Goal: Information Seeking & Learning: Check status

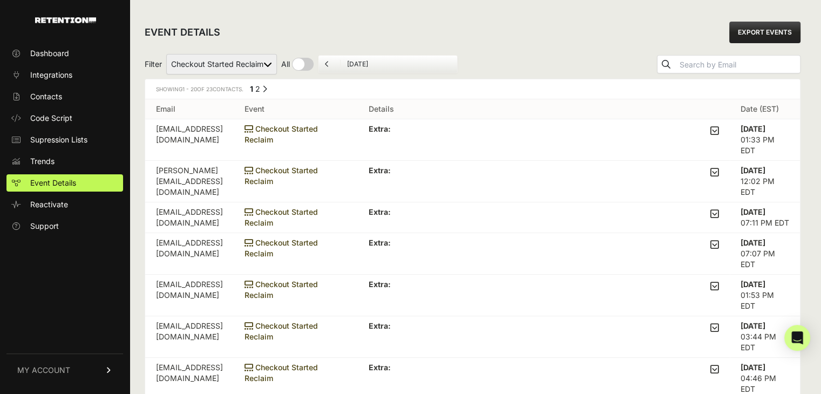
drag, startPoint x: 0, startPoint y: 0, endPoint x: 227, endPoint y: 64, distance: 235.3
click at [227, 64] on select "Added to Cart Reclaim Checkout Started Reclaim Viewed Product Reclaim" at bounding box center [221, 64] width 111 height 20
select select "Viewed Product Reclaim"
click at [167, 54] on select "Added to Cart Reclaim Checkout Started Reclaim Viewed Product Reclaim" at bounding box center [221, 64] width 111 height 20
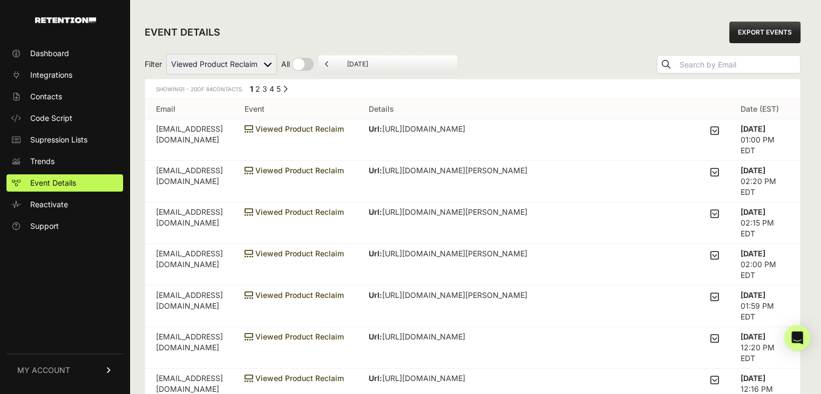
click at [718, 129] on icon at bounding box center [714, 131] width 9 height 10
click at [0, 0] on input "checkbox" at bounding box center [0, 0] width 0 height 0
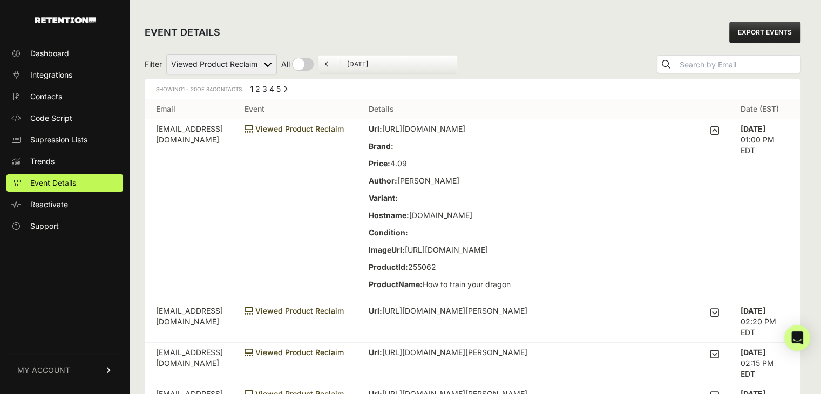
scroll to position [21, 0]
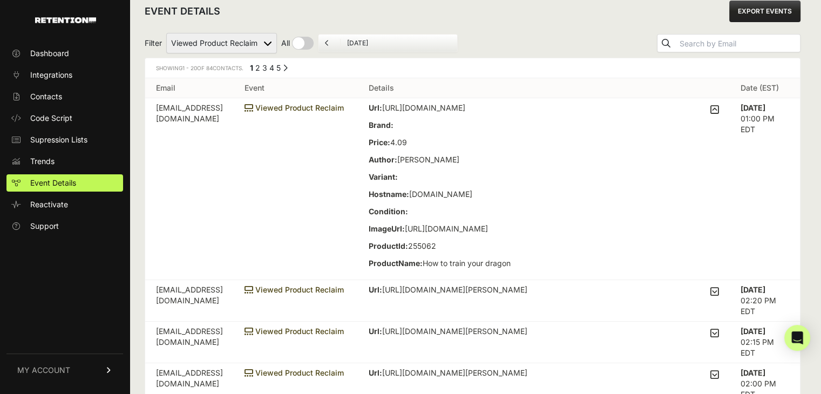
click at [319, 184] on td "Viewed Product Reclaim" at bounding box center [296, 189] width 124 height 182
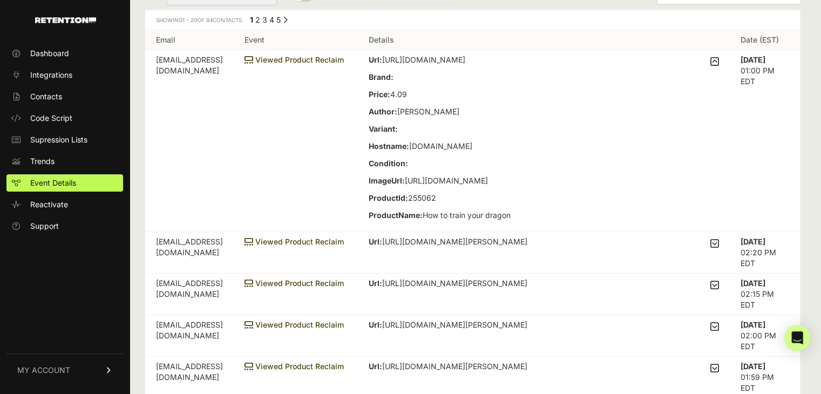
scroll to position [69, 0]
click at [449, 222] on div "Url: https://www.thriftbooks.com/w/how-to-train-your-dragon-by-cressida-cowell/…" at bounding box center [439, 141] width 142 height 173
click at [421, 222] on div "Url: https://www.thriftbooks.com/w/how-to-train-your-dragon-by-cressida-cowell/…" at bounding box center [439, 141] width 142 height 173
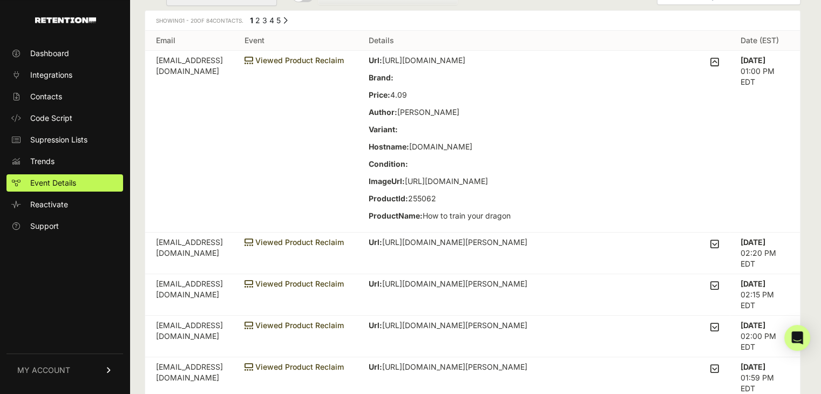
click at [345, 229] on td "Viewed Product Reclaim" at bounding box center [296, 142] width 124 height 182
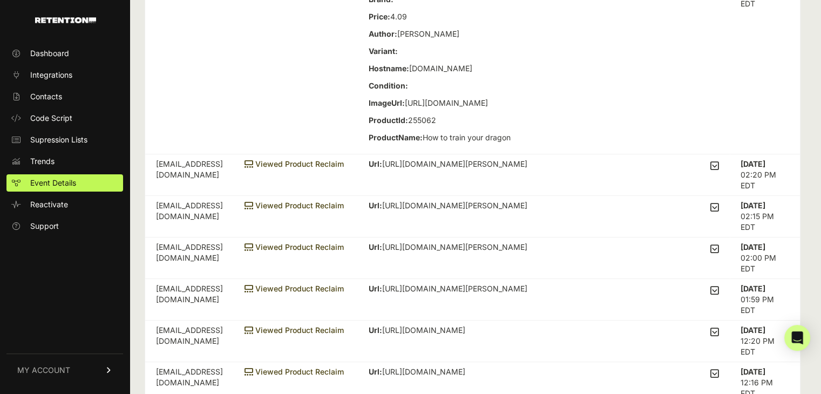
scroll to position [148, 0]
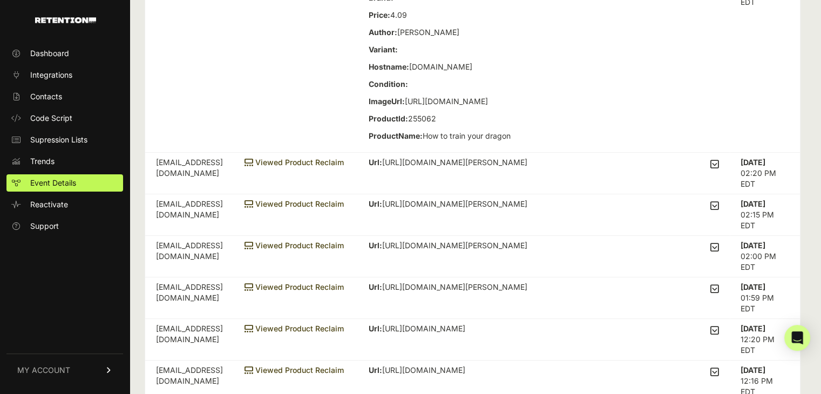
click at [719, 169] on icon at bounding box center [714, 164] width 9 height 10
click at [0, 0] on input "checkbox" at bounding box center [0, 0] width 0 height 0
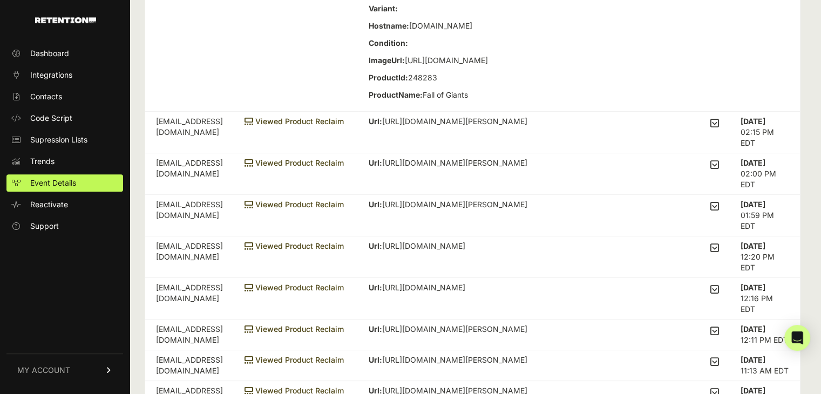
scroll to position [373, 0]
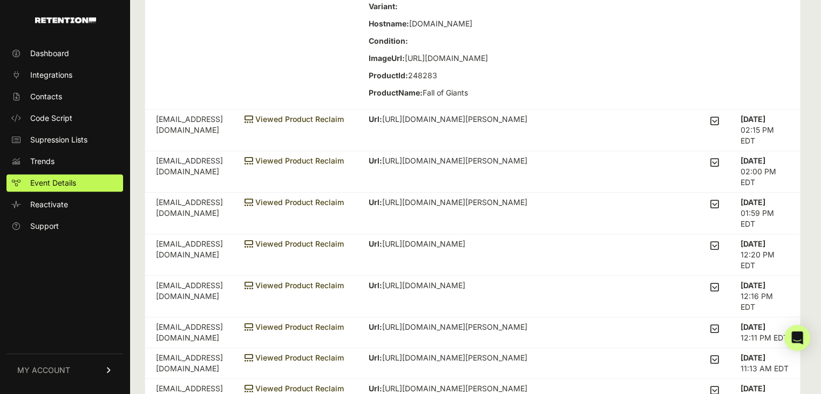
click at [719, 126] on icon at bounding box center [714, 121] width 9 height 10
click at [0, 0] on input "checkbox" at bounding box center [0, 0] width 0 height 0
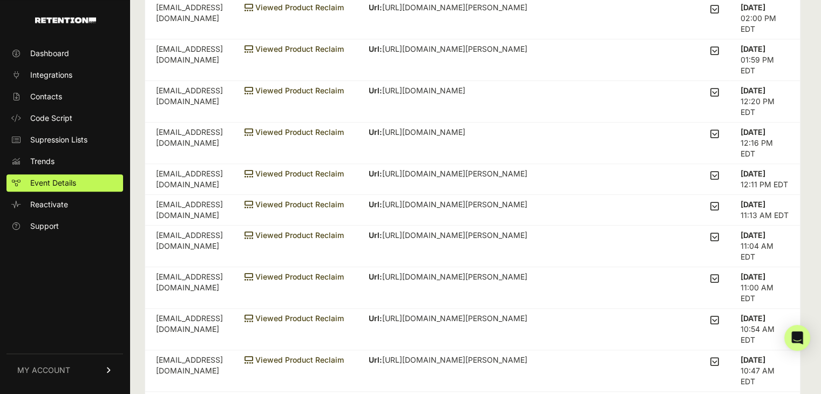
scroll to position [668, 0]
click at [719, 54] on icon at bounding box center [714, 50] width 9 height 10
click at [0, 0] on input "checkbox" at bounding box center [0, 0] width 0 height 0
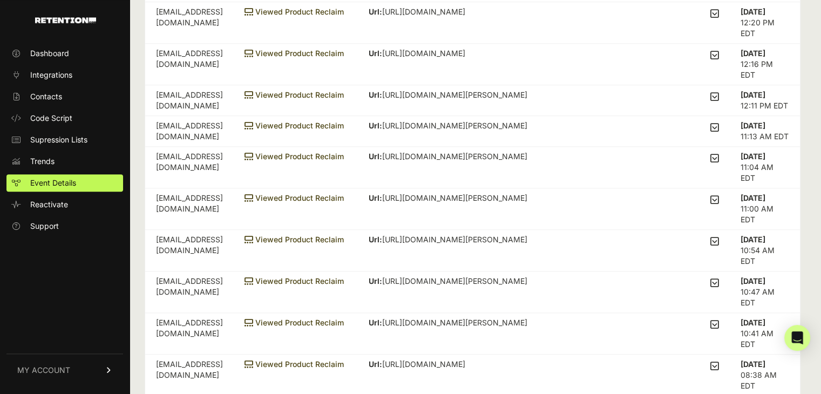
scroll to position [896, 0]
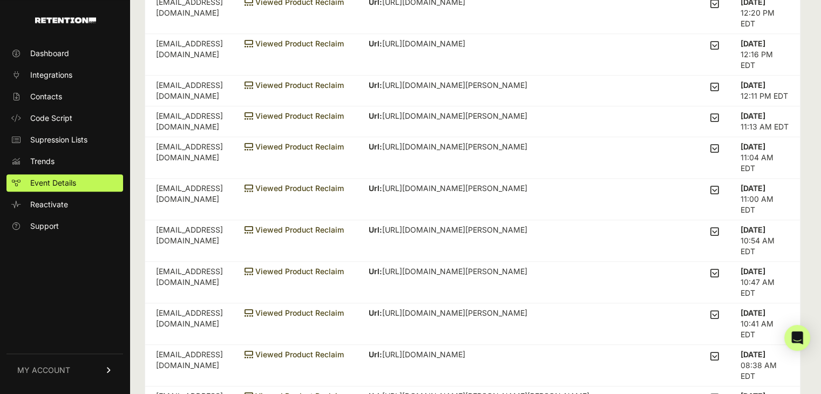
click at [714, 53] on div "Url: https://www.thriftbooks.com/w/que-necesita-el-que-necesita-ella_willard-f-…" at bounding box center [543, 45] width 350 height 15
click at [719, 50] on icon at bounding box center [714, 45] width 9 height 10
click at [0, 0] on input "checkbox" at bounding box center [0, 0] width 0 height 0
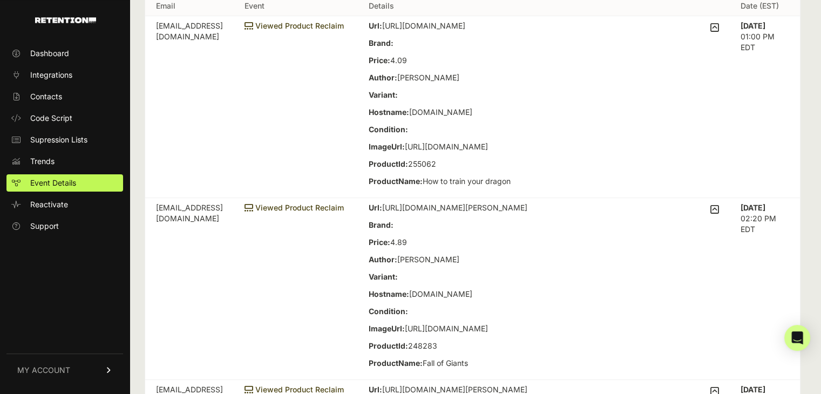
scroll to position [0, 0]
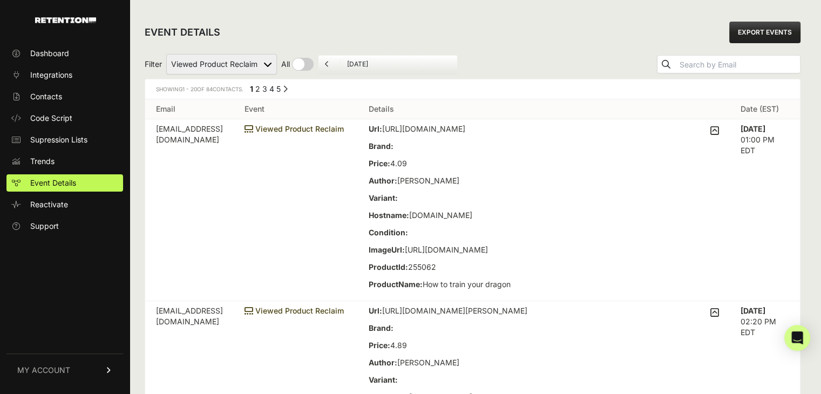
click at [255, 69] on select "Added to Cart Reclaim Checkout Started Reclaim Viewed Product Reclaim" at bounding box center [221, 64] width 111 height 20
click at [248, 62] on select "Added to Cart Reclaim Checkout Started Reclaim Viewed Product Reclaim" at bounding box center [221, 64] width 111 height 20
click at [236, 63] on select "Added to Cart Reclaim Checkout Started Reclaim Viewed Product Reclaim" at bounding box center [221, 64] width 111 height 20
select select "cart"
click at [167, 54] on select "Added to Cart Reclaim Checkout Started Reclaim Viewed Product Reclaim" at bounding box center [221, 64] width 111 height 20
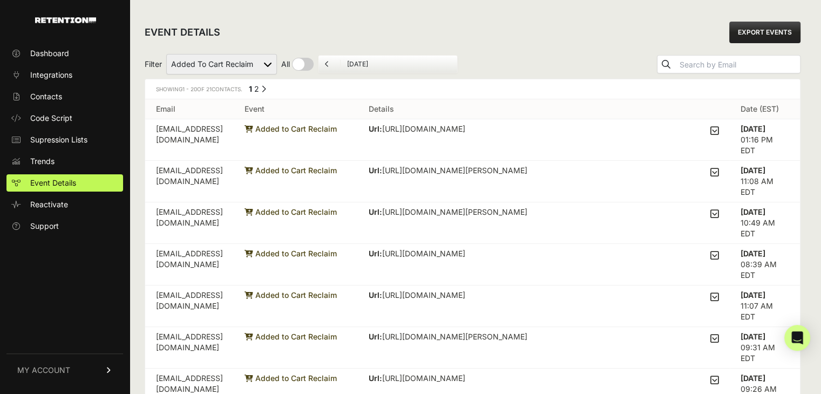
click at [724, 128] on td "Url: [URL][DOMAIN_NAME] Isbn: 0062366939 Brand: Clarion Books Price: 5.49 Autho…" at bounding box center [544, 140] width 372 height 42
click at [719, 128] on icon at bounding box center [714, 131] width 9 height 10
click at [0, 0] on input "checkbox" at bounding box center [0, 0] width 0 height 0
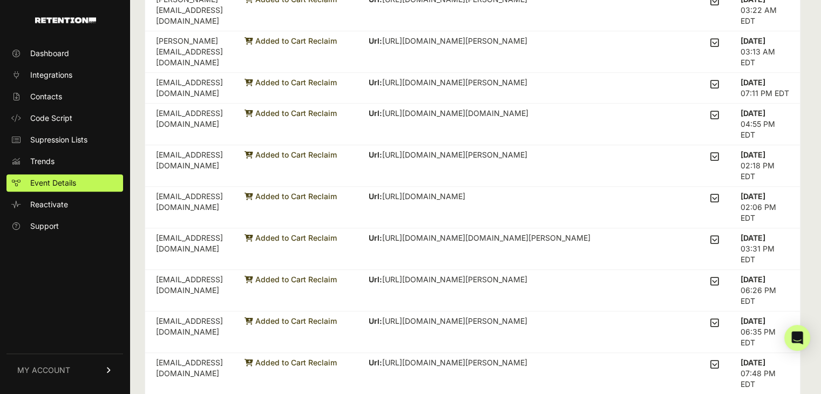
scroll to position [620, 0]
click at [719, 46] on icon at bounding box center [714, 42] width 9 height 10
click at [0, 0] on input "checkbox" at bounding box center [0, 0] width 0 height 0
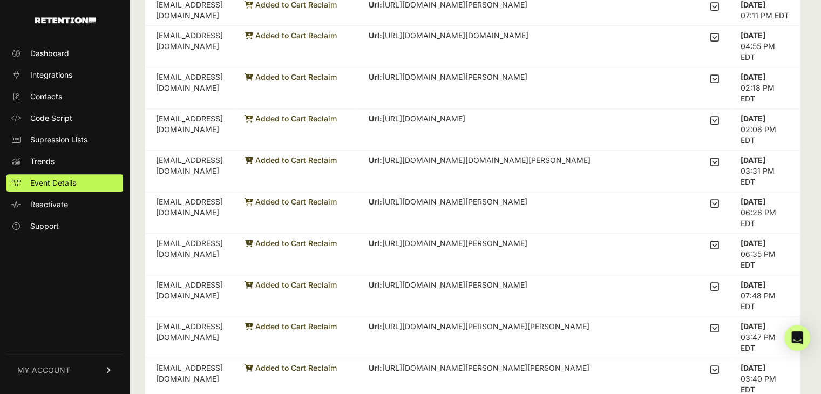
scroll to position [992, 0]
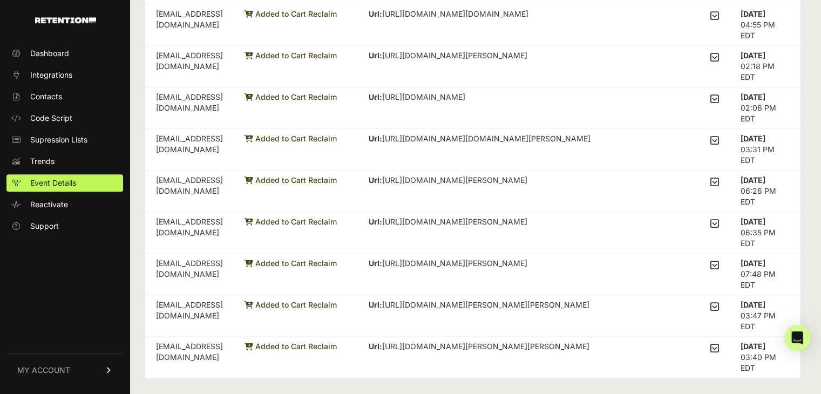
click at [717, 223] on icon at bounding box center [714, 223] width 9 height 10
click at [0, 0] on input "checkbox" at bounding box center [0, 0] width 0 height 0
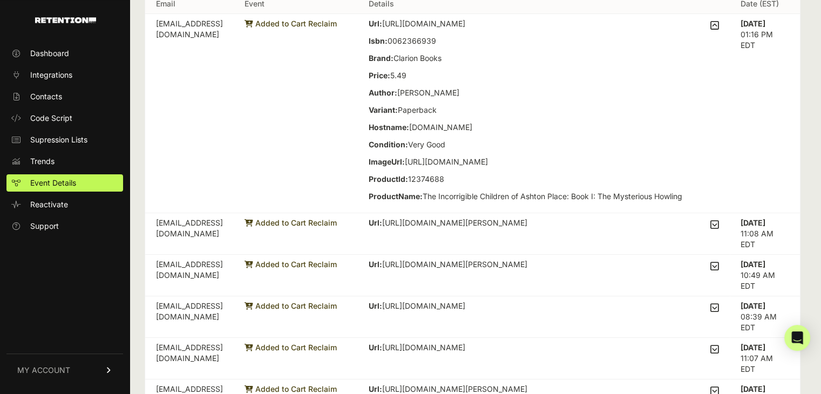
scroll to position [0, 0]
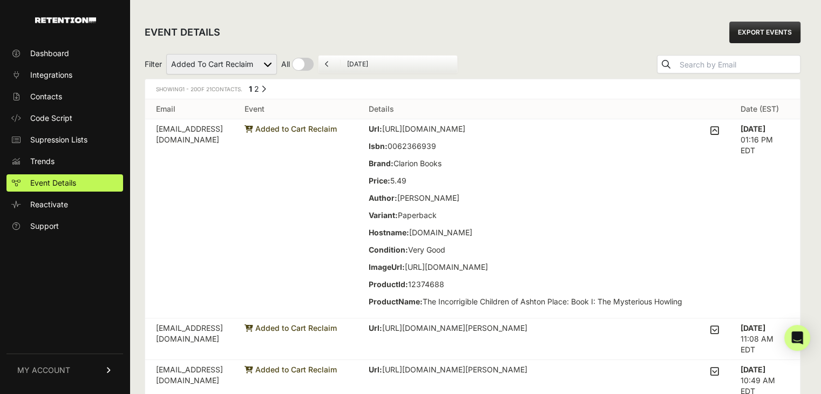
click at [241, 60] on select "Added to Cart Reclaim Checkout Started Reclaim Viewed Product Reclaim" at bounding box center [221, 64] width 111 height 20
select select "Checkout Started Reclaim"
click at [167, 54] on select "Added to Cart Reclaim Checkout Started Reclaim Viewed Product Reclaim" at bounding box center [221, 64] width 111 height 20
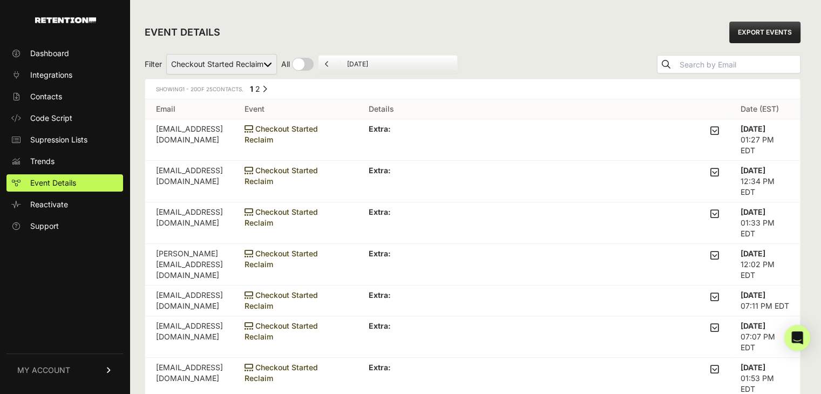
click at [725, 129] on td "Extra: LineItem: Product: Id: 248396 Brand: Katherine Tegen Books Price: Amount…" at bounding box center [544, 140] width 372 height 42
drag, startPoint x: 725, startPoint y: 129, endPoint x: 717, endPoint y: 130, distance: 7.6
click at [717, 130] on td "Extra: LineItem: Product: Id: 248396 Brand: Katherine Tegen Books Price: Amount…" at bounding box center [544, 140] width 372 height 42
click at [717, 130] on icon at bounding box center [714, 131] width 9 height 10
click at [0, 0] on input "checkbox" at bounding box center [0, 0] width 0 height 0
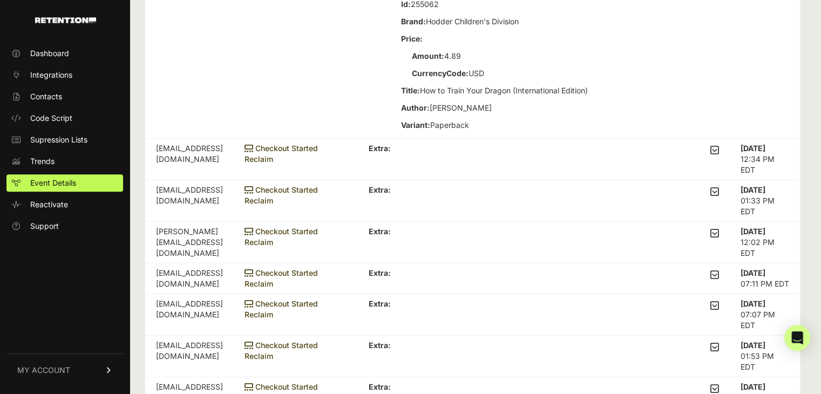
scroll to position [388, 0]
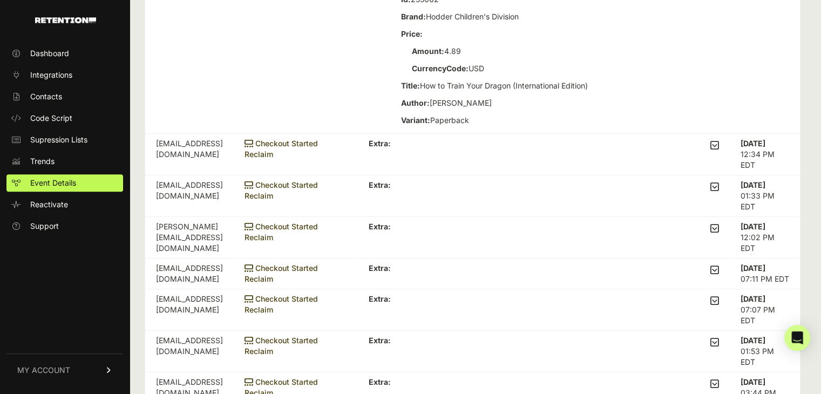
click at [717, 148] on icon at bounding box center [714, 145] width 9 height 10
click at [0, 0] on input "checkbox" at bounding box center [0, 0] width 0 height 0
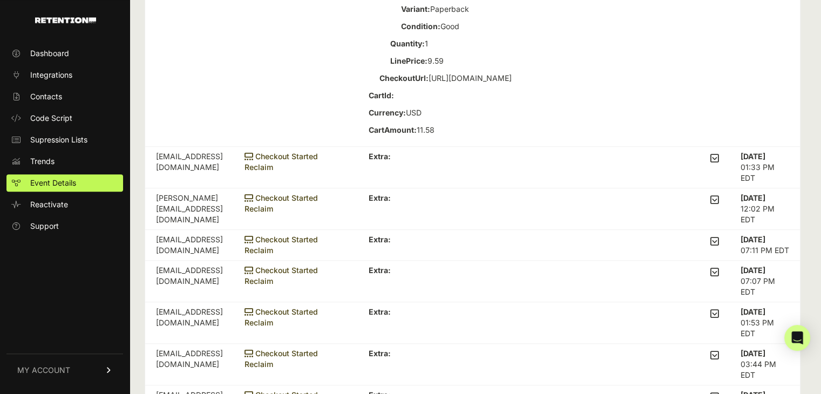
scroll to position [701, 0]
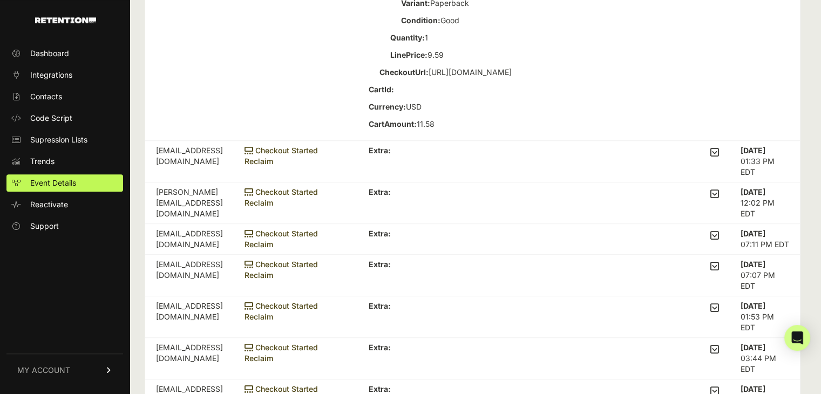
click at [719, 157] on icon at bounding box center [714, 152] width 9 height 10
click at [0, 0] on input "checkbox" at bounding box center [0, 0] width 0 height 0
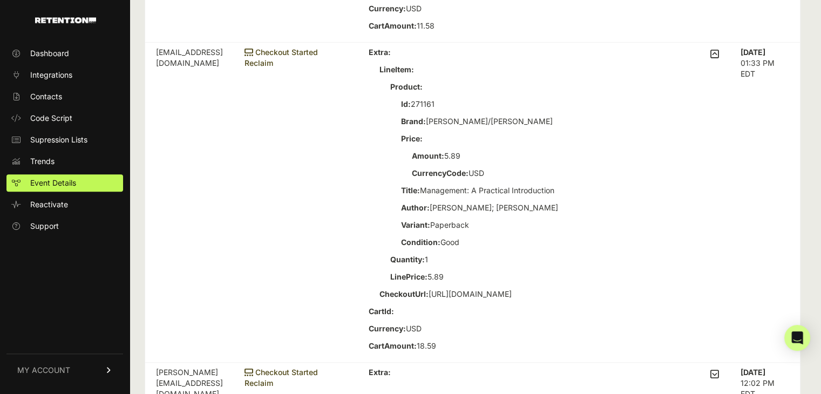
scroll to position [863, 0]
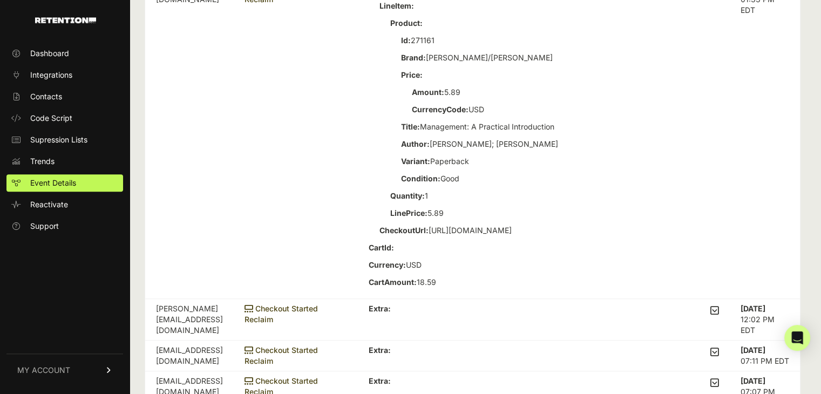
drag, startPoint x: 415, startPoint y: 256, endPoint x: 486, endPoint y: 298, distance: 82.2
click at [486, 298] on td "Extra: LineItem: Product: Id: 271161 Brand: McGraw-Hill/Irwin Price: Amount: 5.…" at bounding box center [544, 139] width 372 height 320
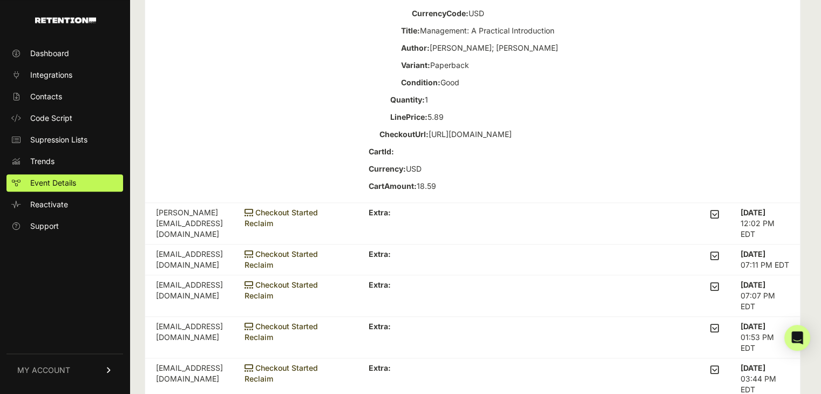
scroll to position [971, 0]
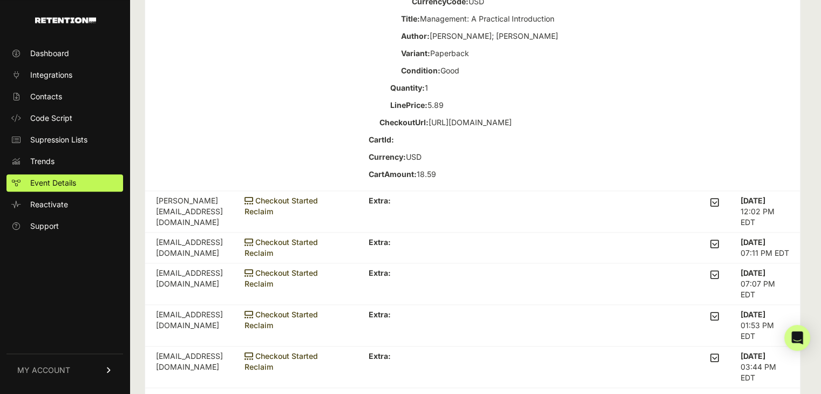
click at [719, 207] on icon at bounding box center [714, 202] width 9 height 10
click at [0, 0] on input "checkbox" at bounding box center [0, 0] width 0 height 0
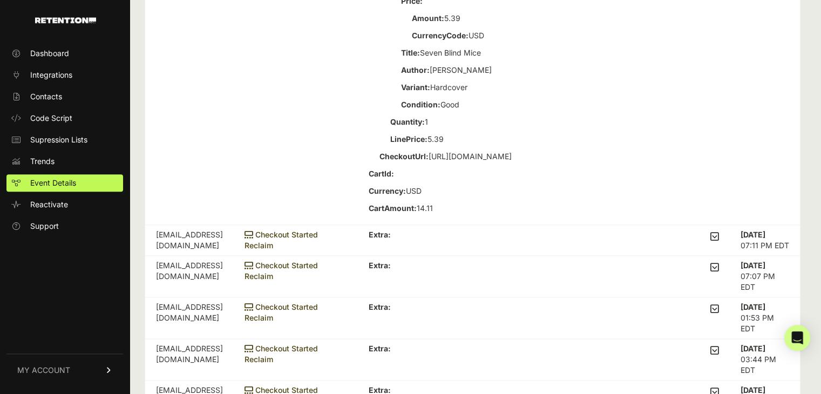
scroll to position [1295, 0]
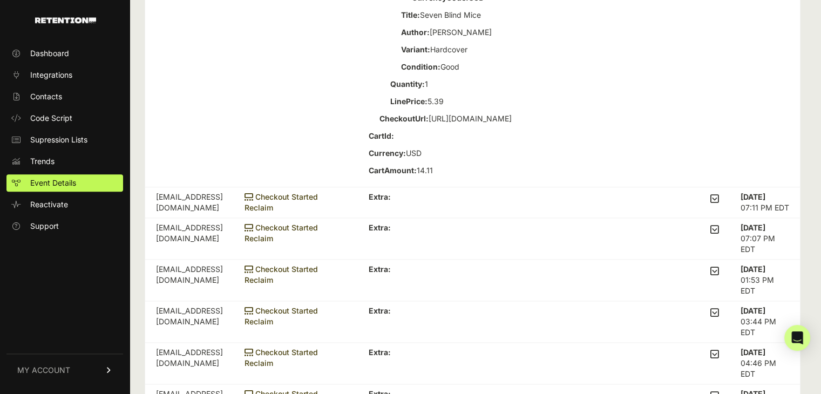
click at [719, 203] on icon at bounding box center [714, 199] width 9 height 10
click at [0, 0] on input "checkbox" at bounding box center [0, 0] width 0 height 0
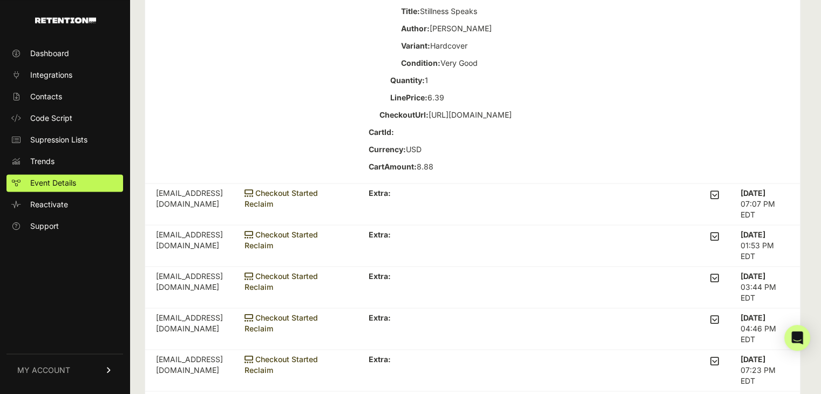
click at [719, 200] on icon at bounding box center [714, 195] width 9 height 10
click at [0, 0] on input "checkbox" at bounding box center [0, 0] width 0 height 0
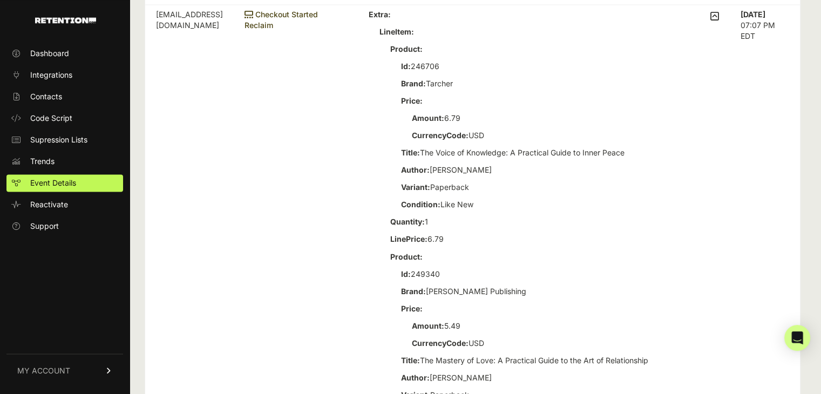
scroll to position [1780, 0]
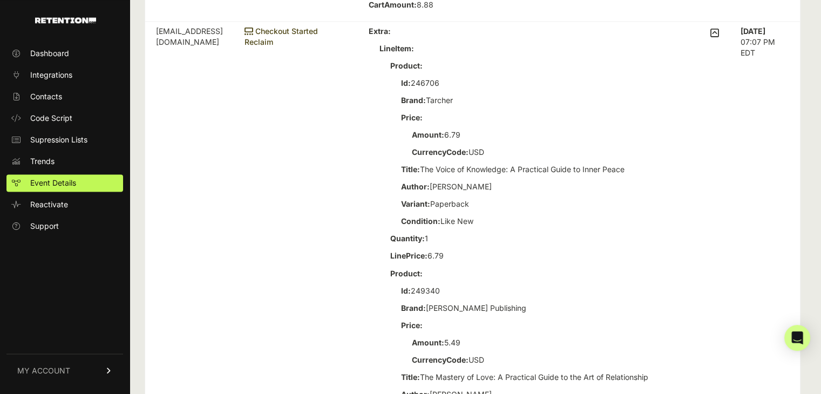
drag, startPoint x: 713, startPoint y: 45, endPoint x: 721, endPoint y: 46, distance: 7.6
click at [714, 44] on div "Extra: LineItem: Product: Id: 246706 Brand: Tarcher Price: Amount: 6.79 Currenc…" at bounding box center [543, 223] width 350 height 394
click at [719, 38] on icon at bounding box center [714, 33] width 9 height 10
click at [0, 0] on input "checkbox" at bounding box center [0, 0] width 0 height 0
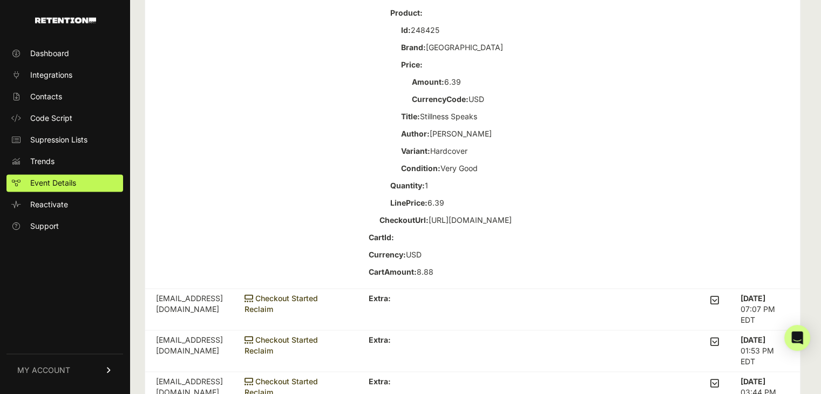
scroll to position [1457, 0]
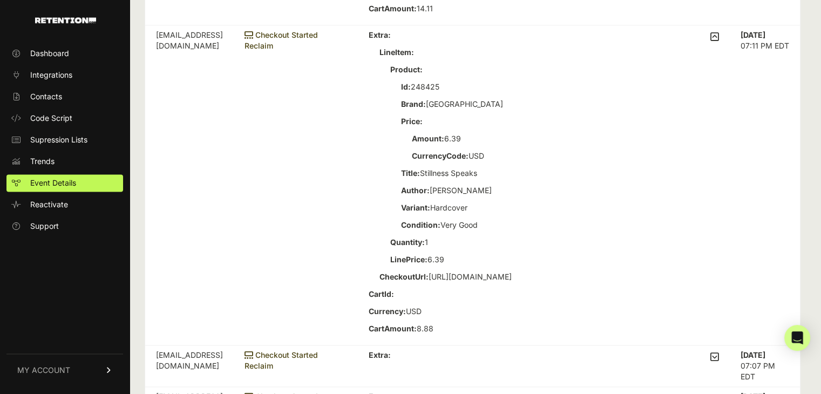
drag, startPoint x: 721, startPoint y: 45, endPoint x: 723, endPoint y: 63, distance: 17.9
click at [719, 42] on icon at bounding box center [714, 37] width 9 height 10
click at [0, 0] on input "checkbox" at bounding box center [0, 0] width 0 height 0
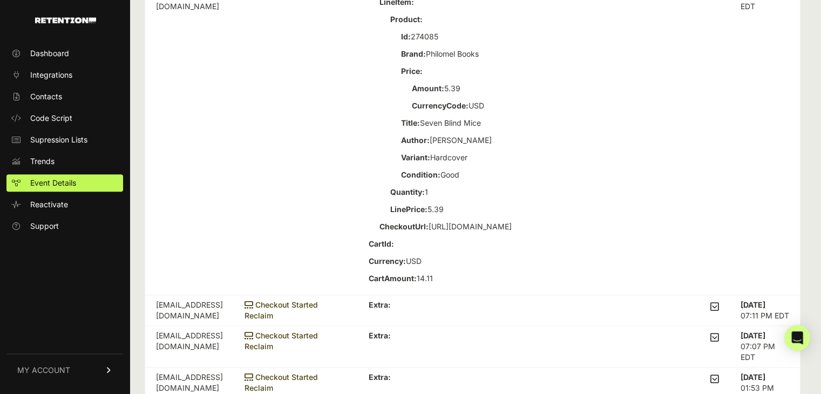
scroll to position [1025, 0]
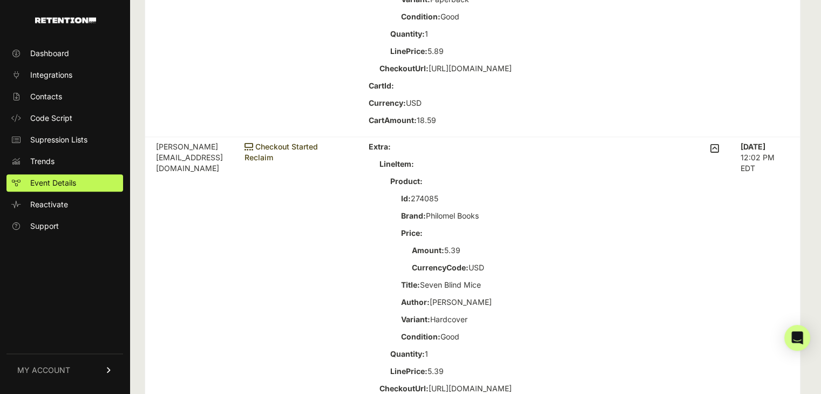
click at [718, 153] on icon at bounding box center [714, 148] width 9 height 10
click at [0, 0] on input "checkbox" at bounding box center [0, 0] width 0 height 0
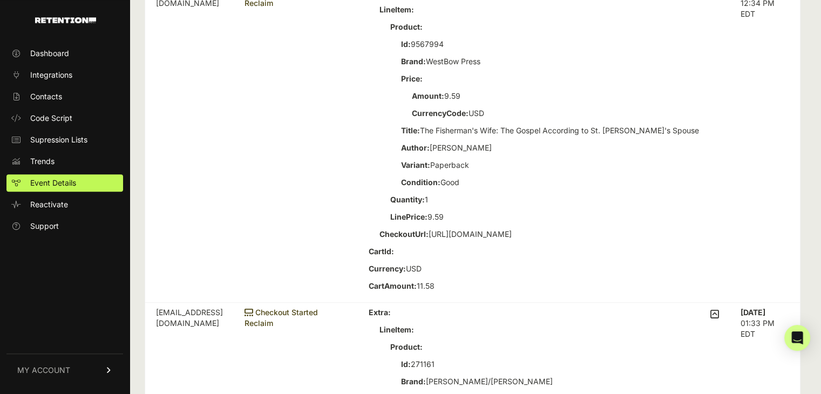
scroll to position [539, 0]
click at [716, 319] on icon at bounding box center [714, 314] width 9 height 10
click at [0, 0] on input "checkbox" at bounding box center [0, 0] width 0 height 0
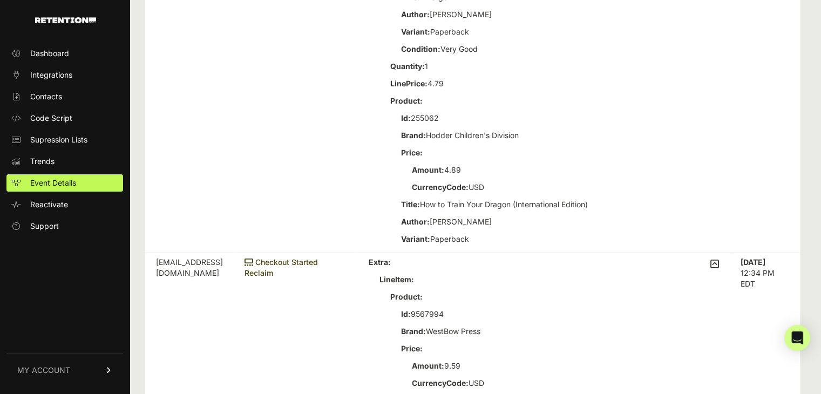
scroll to position [270, 0]
click at [719, 263] on icon at bounding box center [714, 264] width 9 height 10
click at [0, 0] on input "checkbox" at bounding box center [0, 0] width 0 height 0
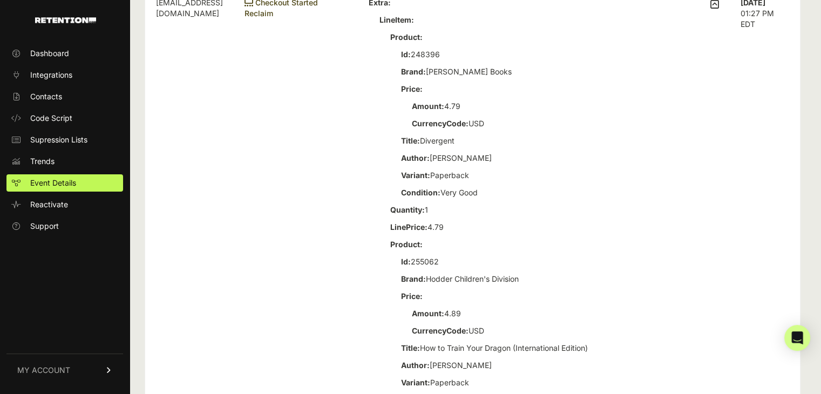
scroll to position [0, 0]
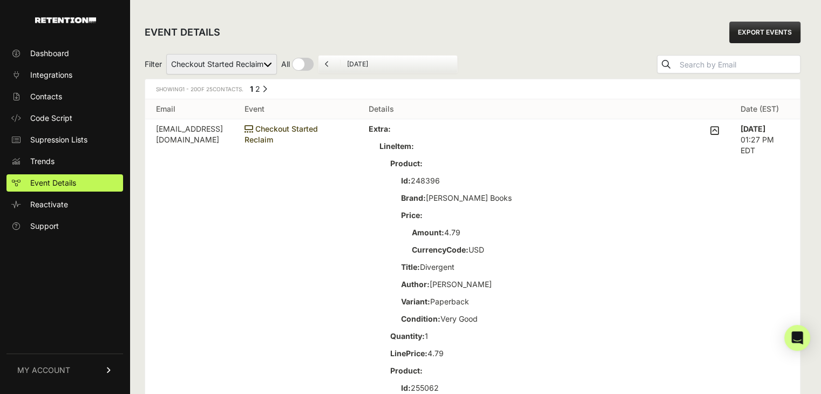
click at [719, 134] on icon at bounding box center [714, 131] width 9 height 10
click at [0, 0] on input "checkbox" at bounding box center [0, 0] width 0 height 0
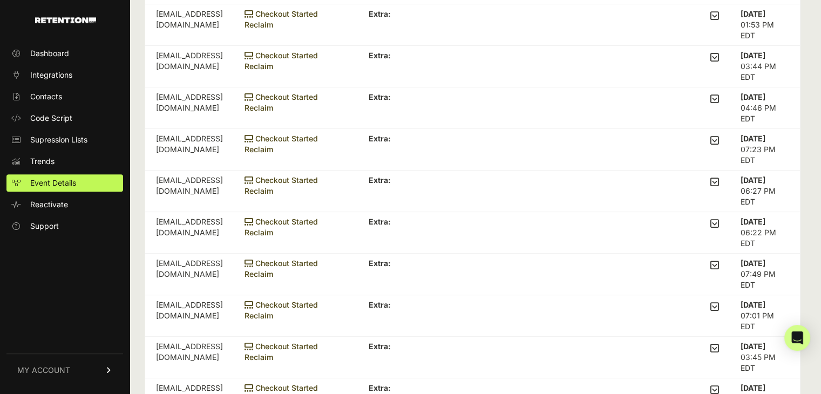
scroll to position [432, 0]
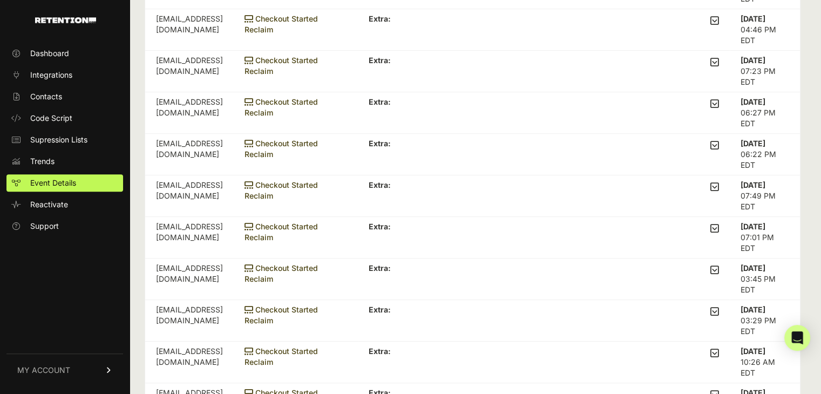
click at [719, 192] on label at bounding box center [714, 187] width 9 height 15
click at [0, 0] on input "checkbox" at bounding box center [0, 0] width 0 height 0
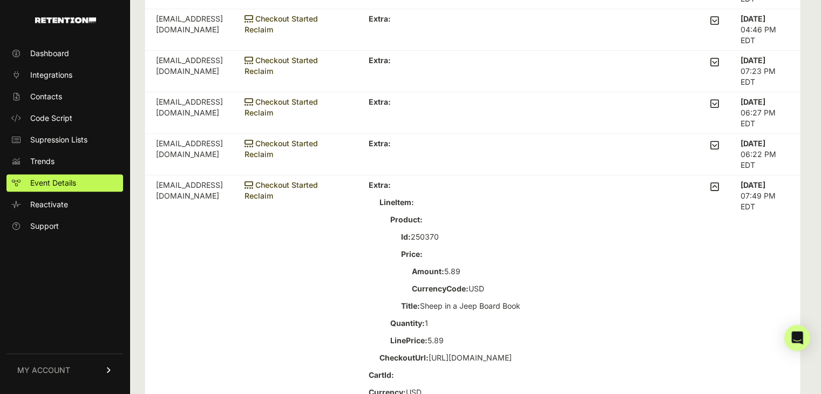
scroll to position [701, 0]
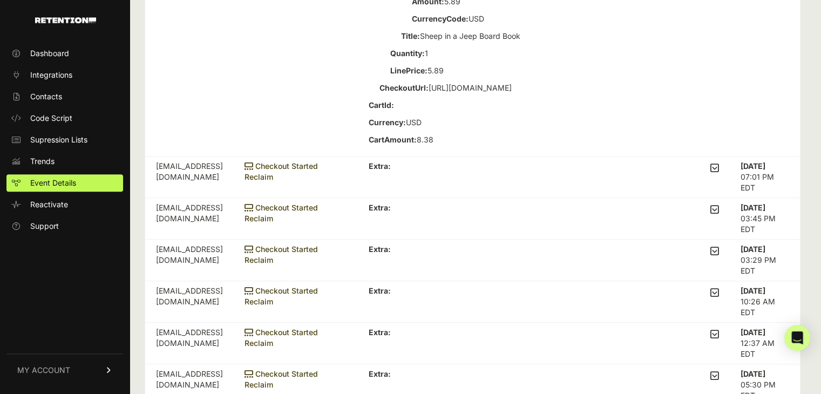
click at [719, 208] on icon at bounding box center [714, 209] width 9 height 10
click at [0, 0] on input "checkbox" at bounding box center [0, 0] width 0 height 0
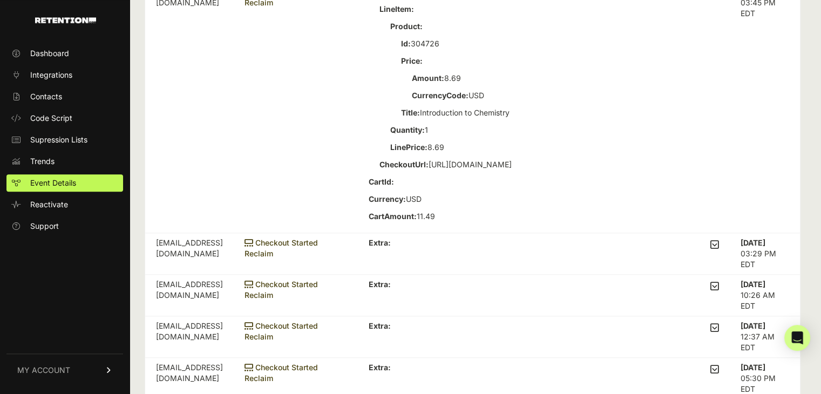
scroll to position [809, 0]
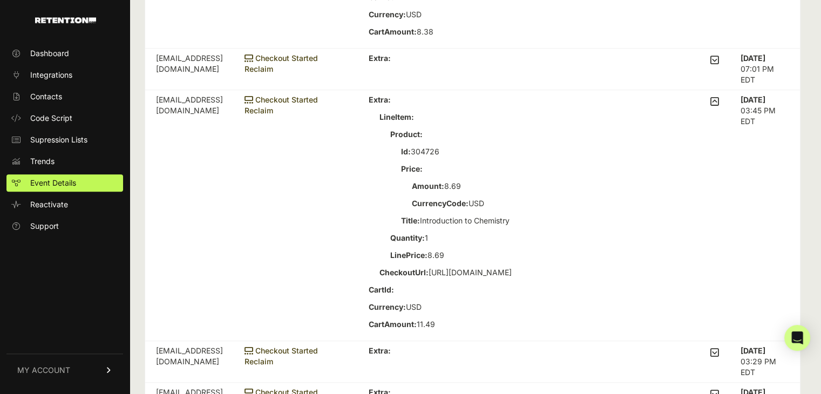
click at [719, 102] on icon at bounding box center [714, 102] width 9 height 10
click at [0, 0] on input "checkbox" at bounding box center [0, 0] width 0 height 0
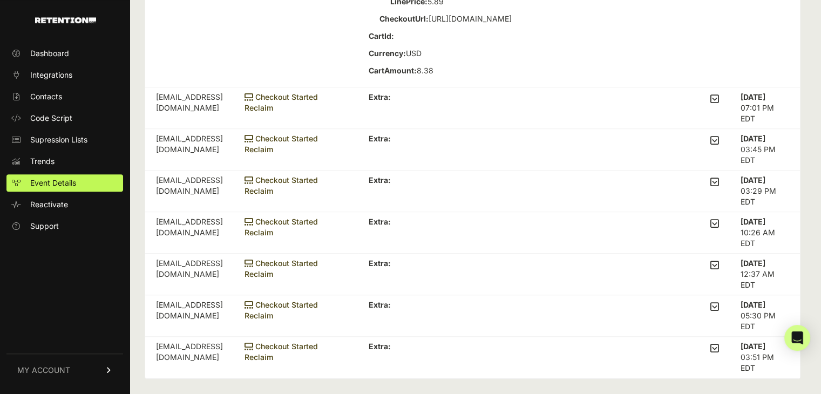
scroll to position [768, 0]
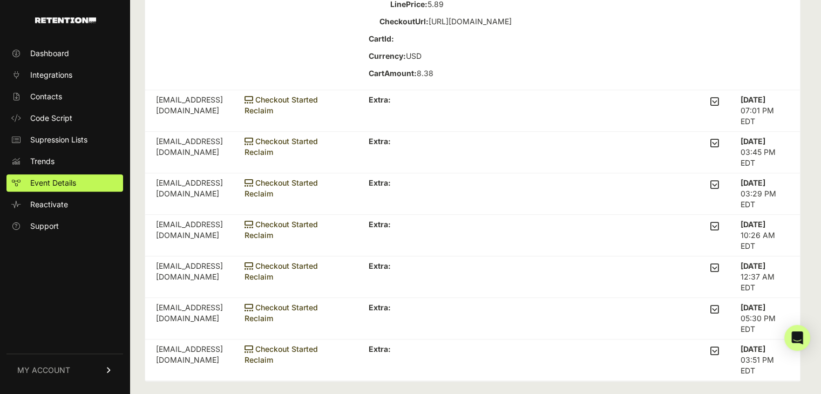
click at [719, 223] on icon at bounding box center [714, 226] width 9 height 10
click at [0, 0] on input "checkbox" at bounding box center [0, 0] width 0 height 0
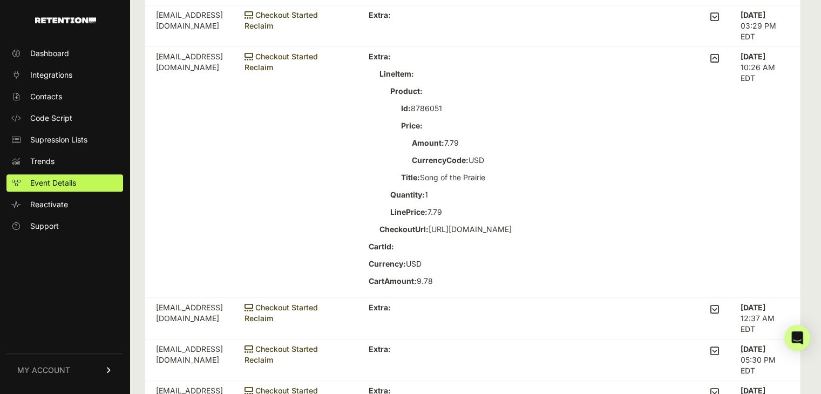
scroll to position [917, 0]
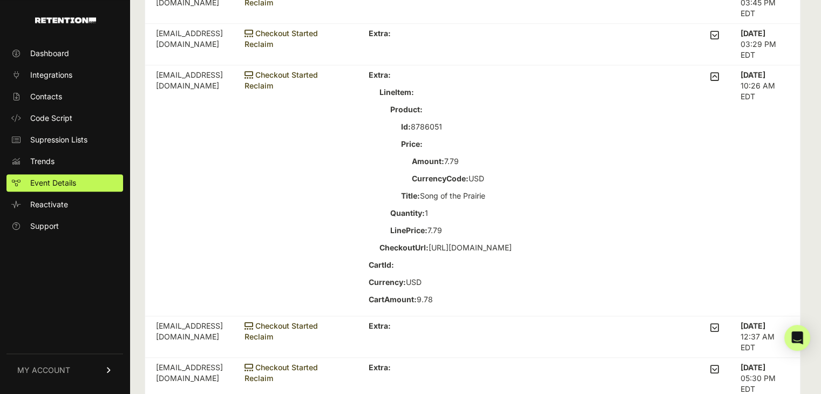
click at [719, 81] on label at bounding box center [714, 191] width 9 height 242
click at [0, 0] on input "checkbox" at bounding box center [0, 0] width 0 height 0
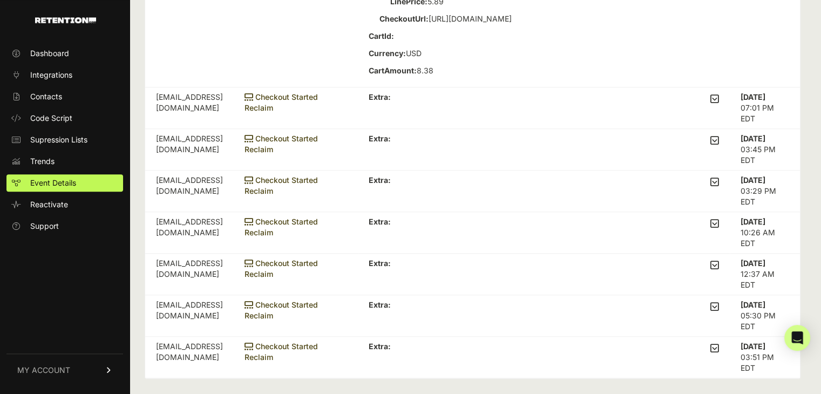
scroll to position [768, 0]
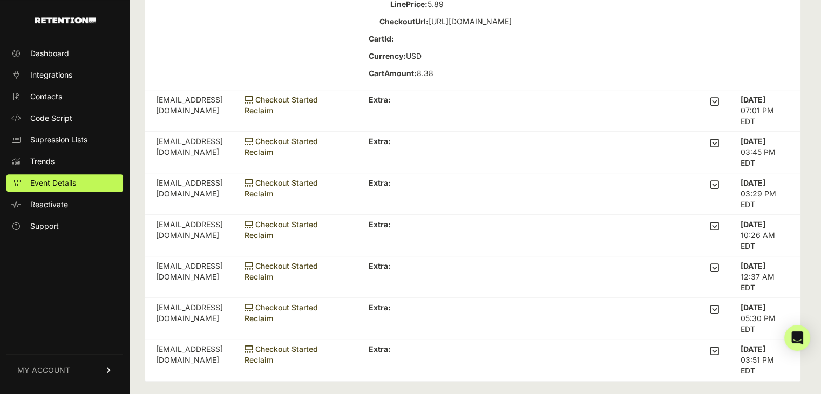
click at [719, 264] on icon at bounding box center [714, 268] width 9 height 10
click at [0, 0] on input "checkbox" at bounding box center [0, 0] width 0 height 0
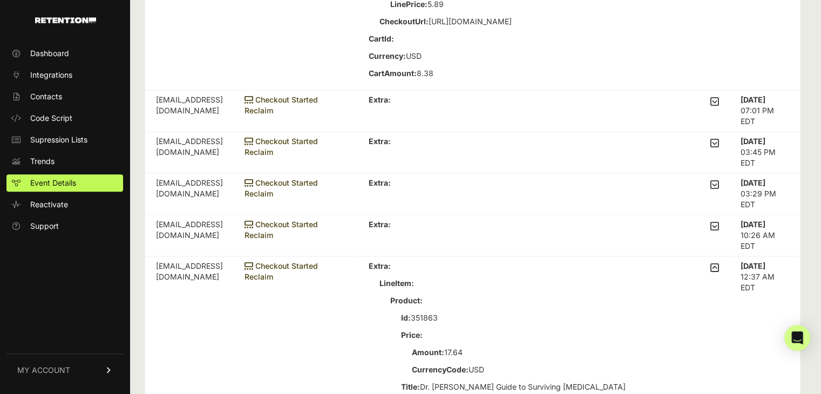
scroll to position [917, 0]
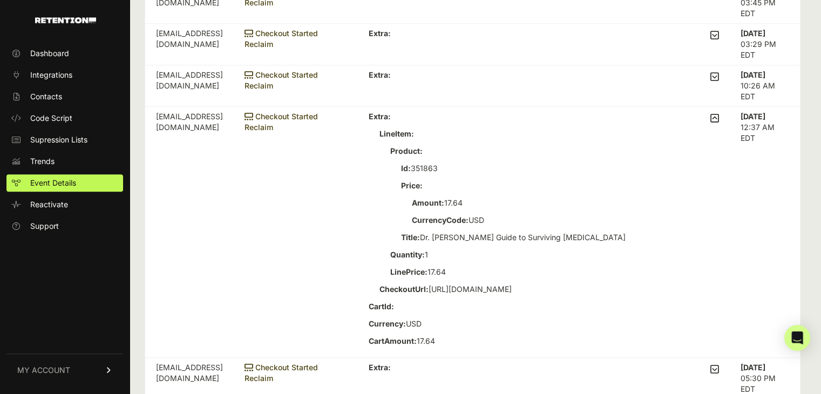
click at [719, 121] on icon at bounding box center [714, 118] width 9 height 10
click at [0, 0] on input "checkbox" at bounding box center [0, 0] width 0 height 0
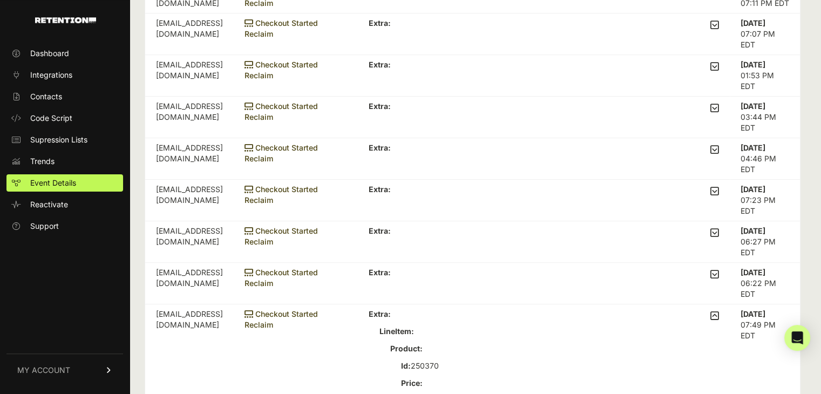
scroll to position [337, 0]
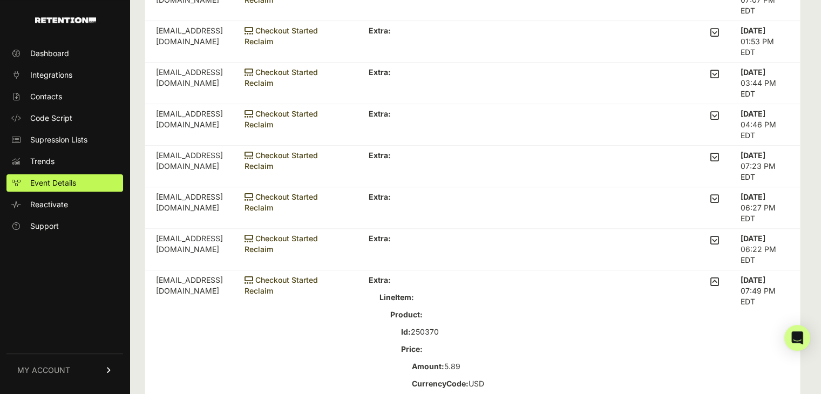
click at [719, 281] on icon at bounding box center [714, 282] width 9 height 10
click at [0, 0] on input "checkbox" at bounding box center [0, 0] width 0 height 0
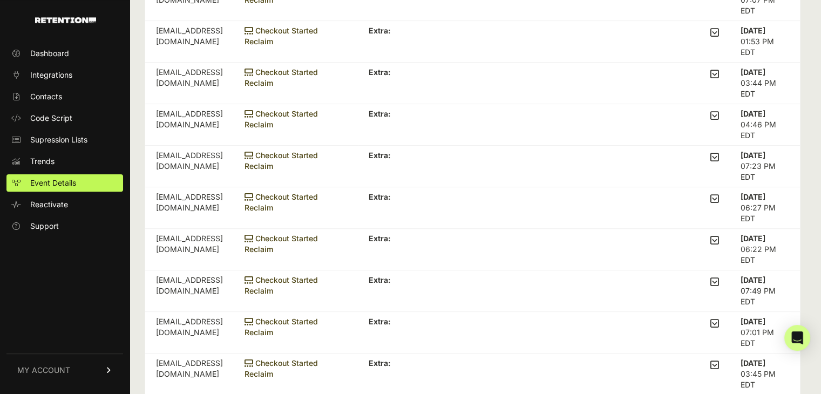
scroll to position [67, 0]
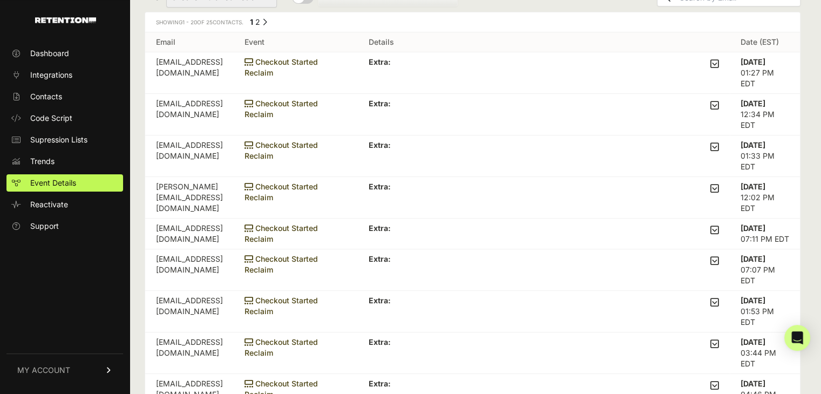
click at [716, 59] on icon at bounding box center [714, 64] width 9 height 10
click at [0, 0] on input "checkbox" at bounding box center [0, 0] width 0 height 0
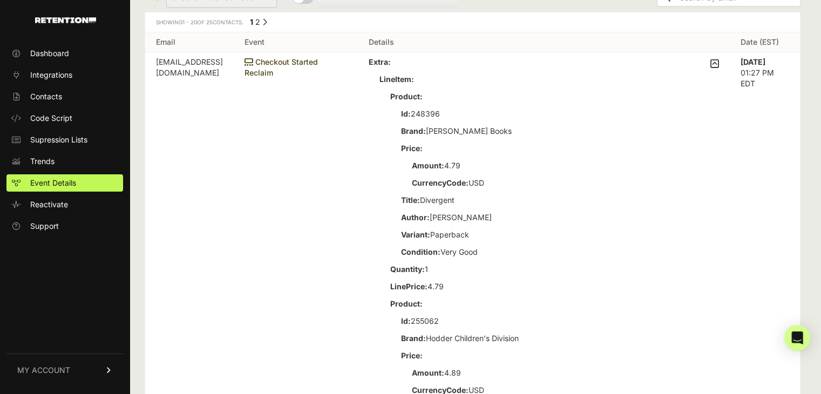
click at [719, 61] on icon at bounding box center [714, 64] width 9 height 10
click at [0, 0] on input "checkbox" at bounding box center [0, 0] width 0 height 0
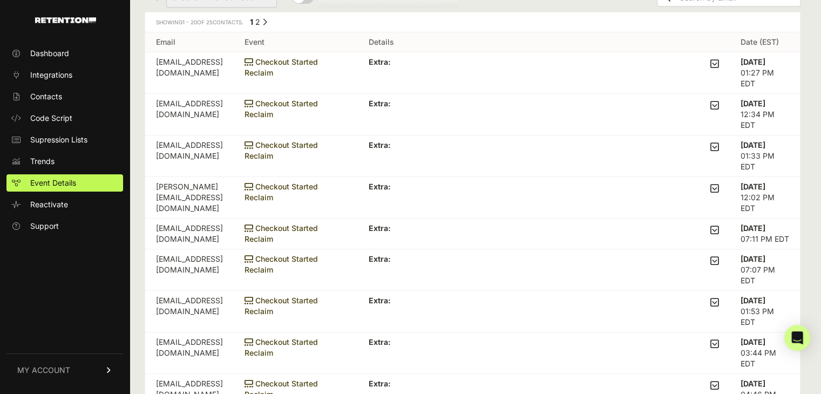
click at [719, 106] on icon at bounding box center [714, 105] width 9 height 10
click at [0, 0] on input "checkbox" at bounding box center [0, 0] width 0 height 0
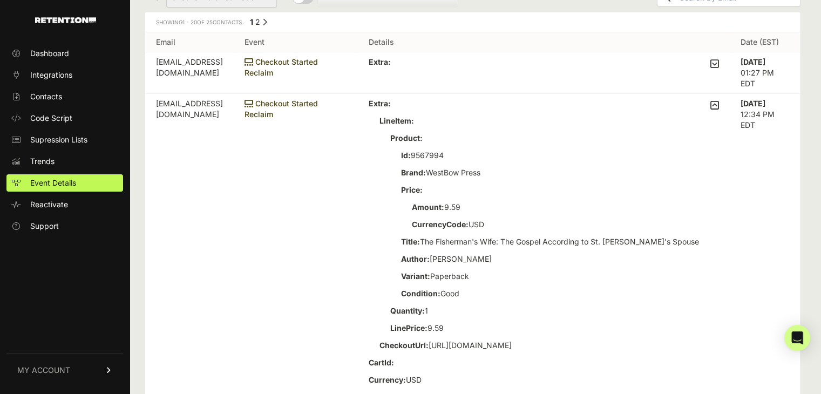
click at [719, 68] on icon at bounding box center [714, 64] width 9 height 10
click at [0, 0] on input "checkbox" at bounding box center [0, 0] width 0 height 0
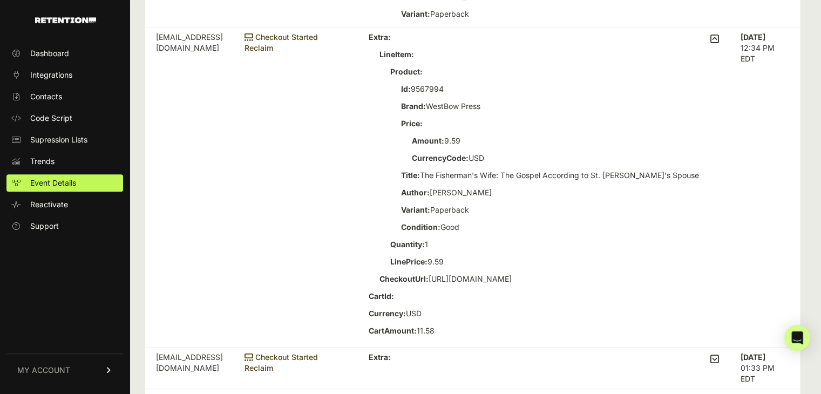
scroll to position [494, 0]
